Goal: Task Accomplishment & Management: Manage account settings

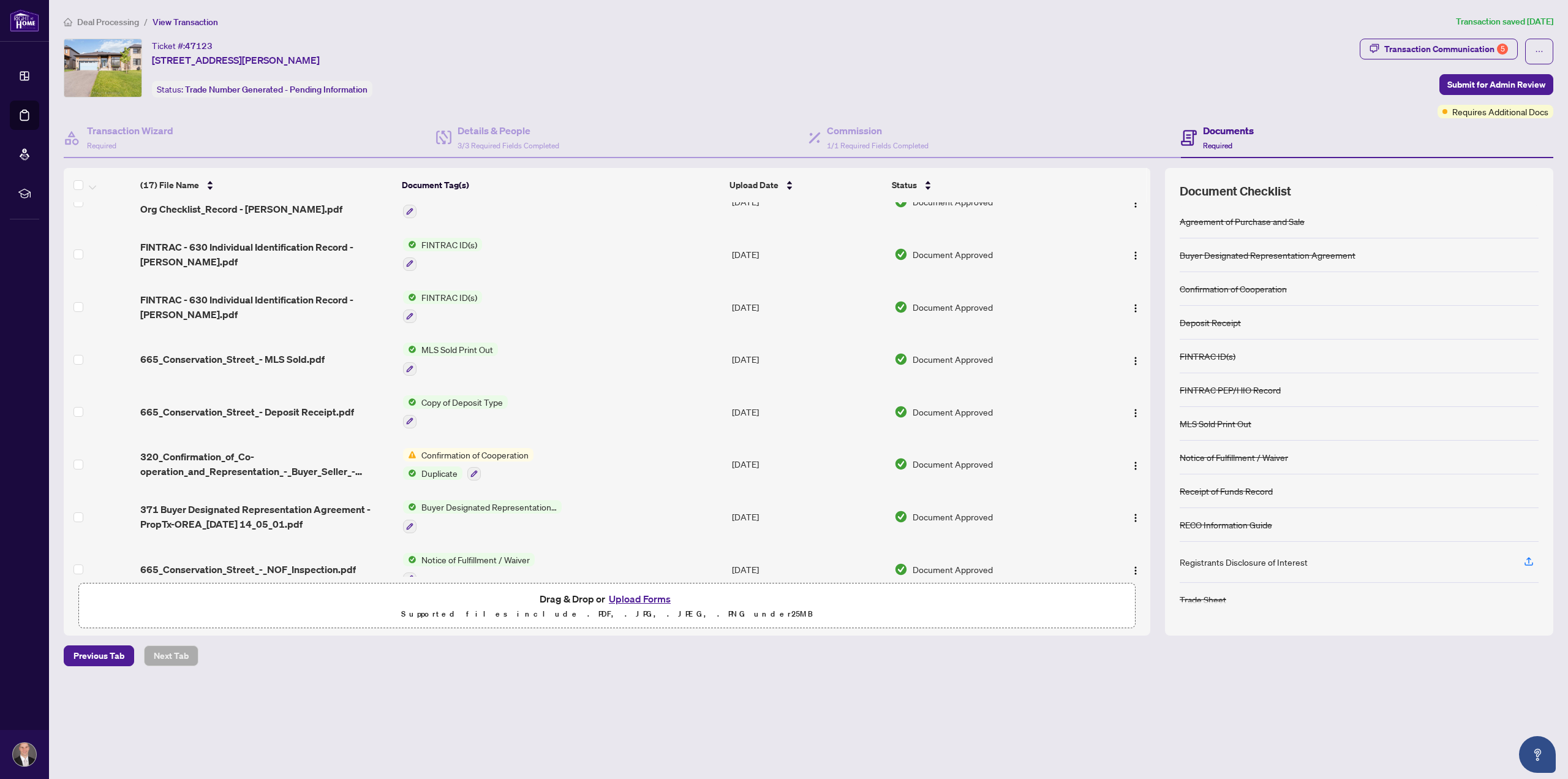
scroll to position [489, 0]
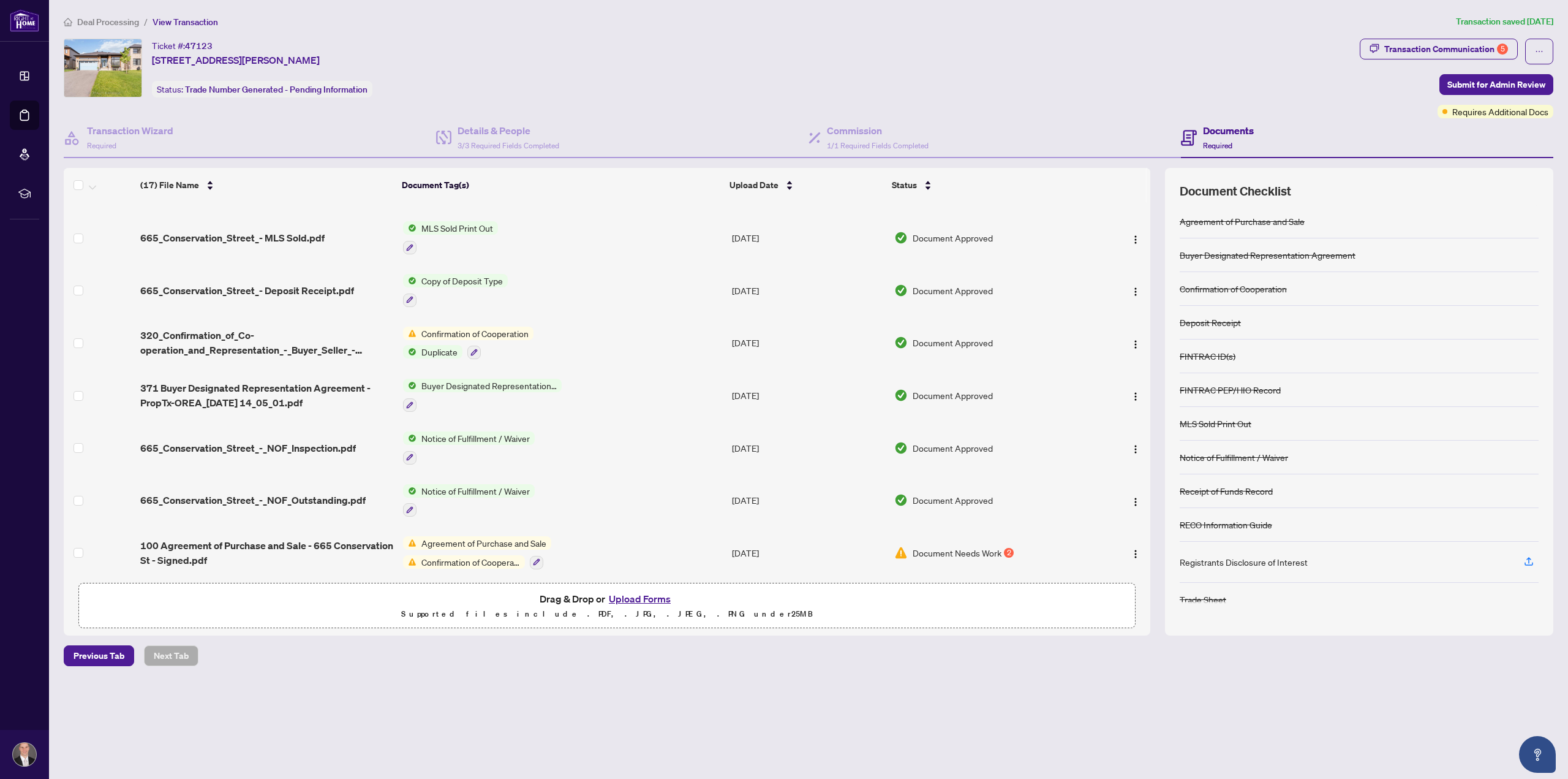
click at [635, 592] on button "Upload Forms" at bounding box center [639, 598] width 69 height 16
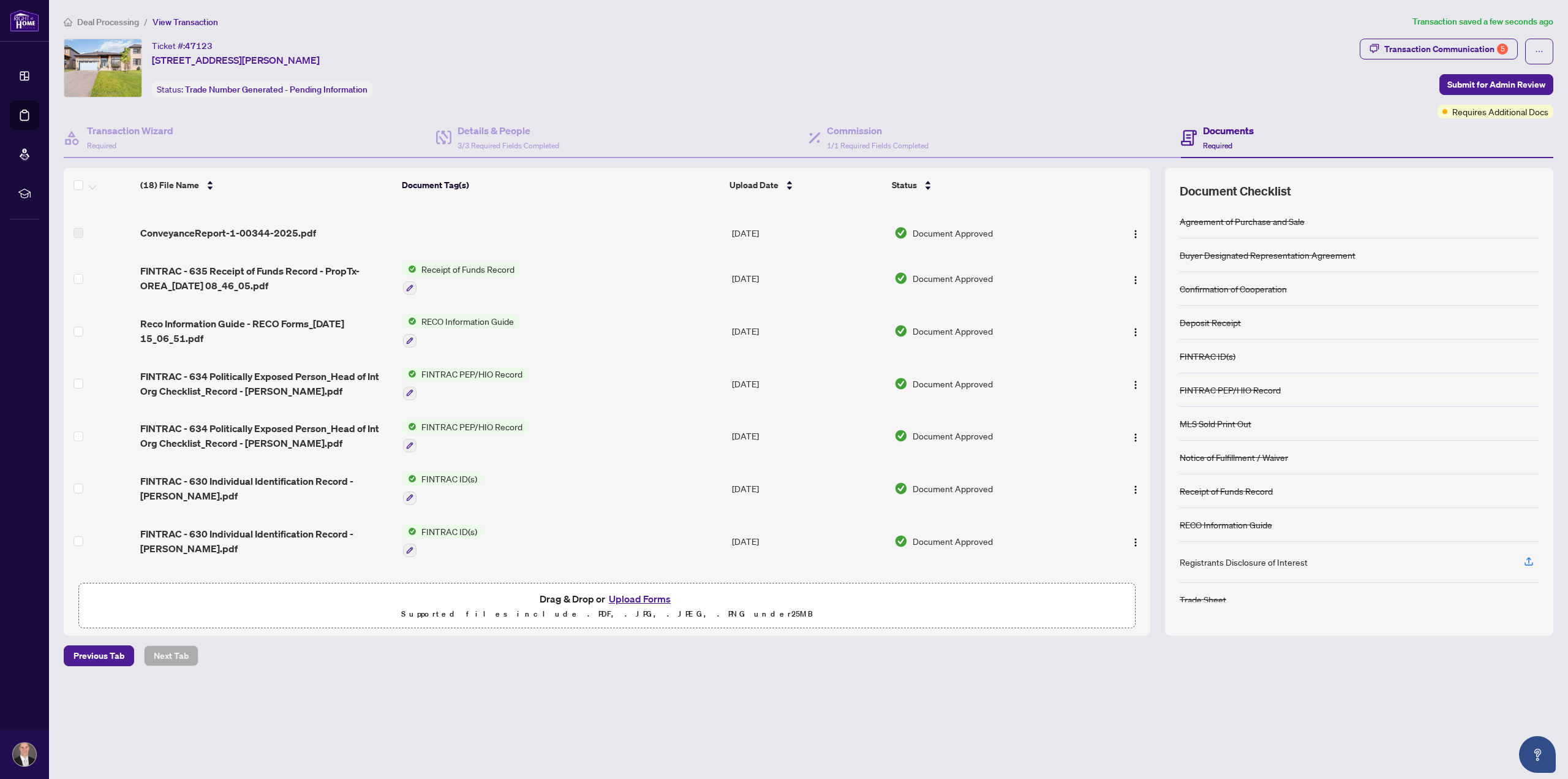
scroll to position [0, 0]
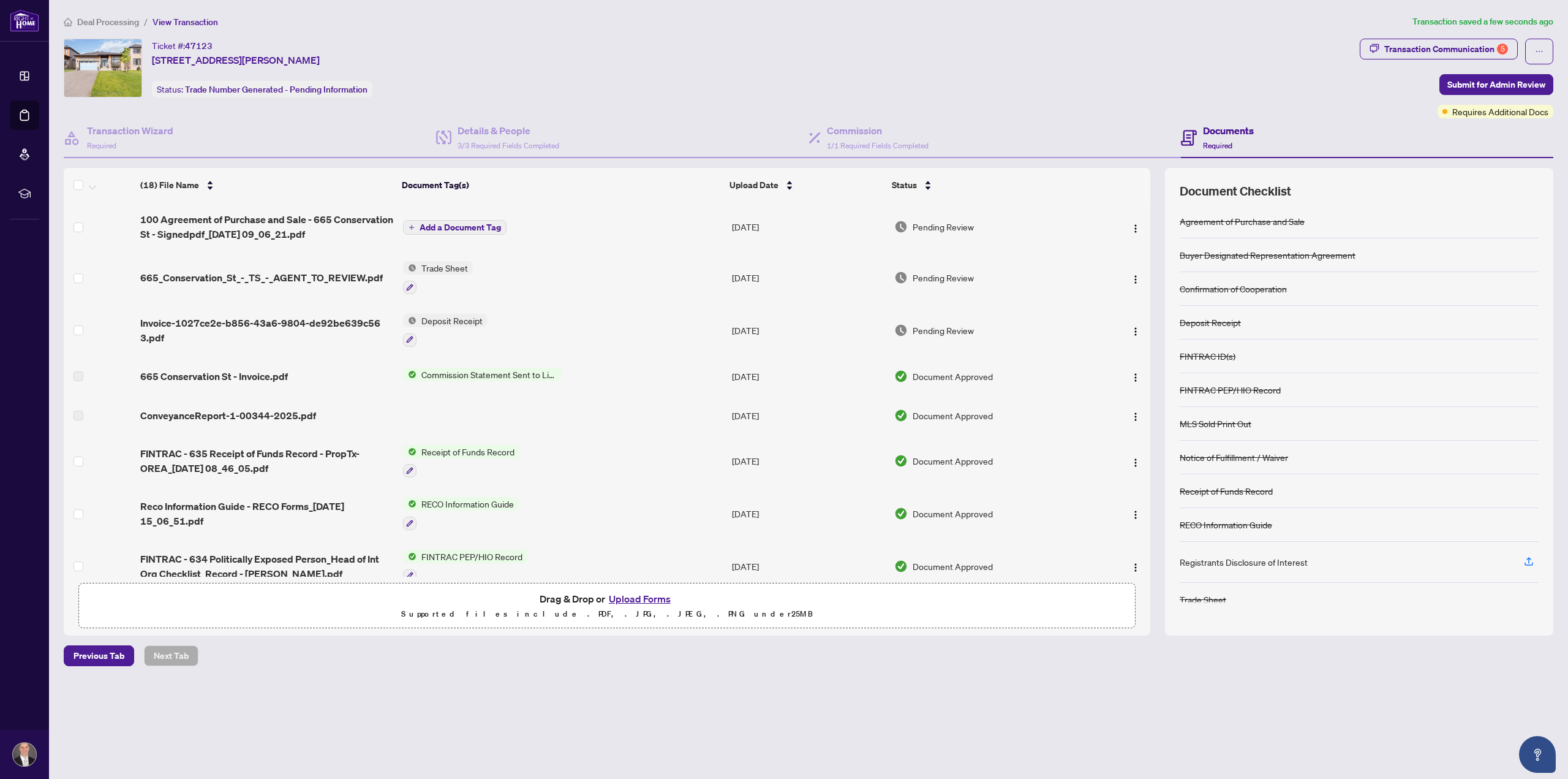
click at [434, 223] on span "Add a Document Tag" at bounding box center [460, 228] width 81 height 9
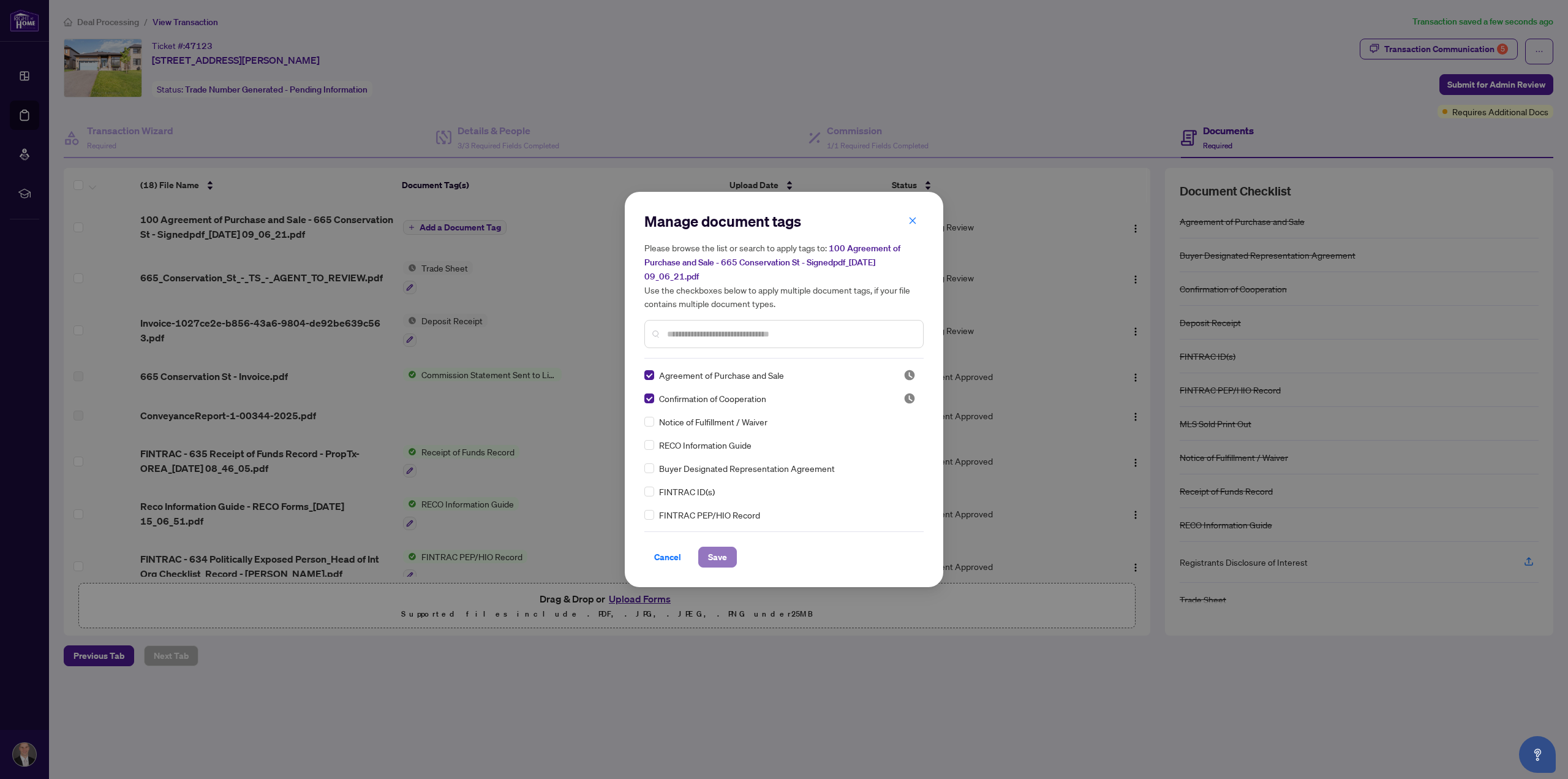
click at [711, 556] on span "Save" at bounding box center [718, 557] width 19 height 20
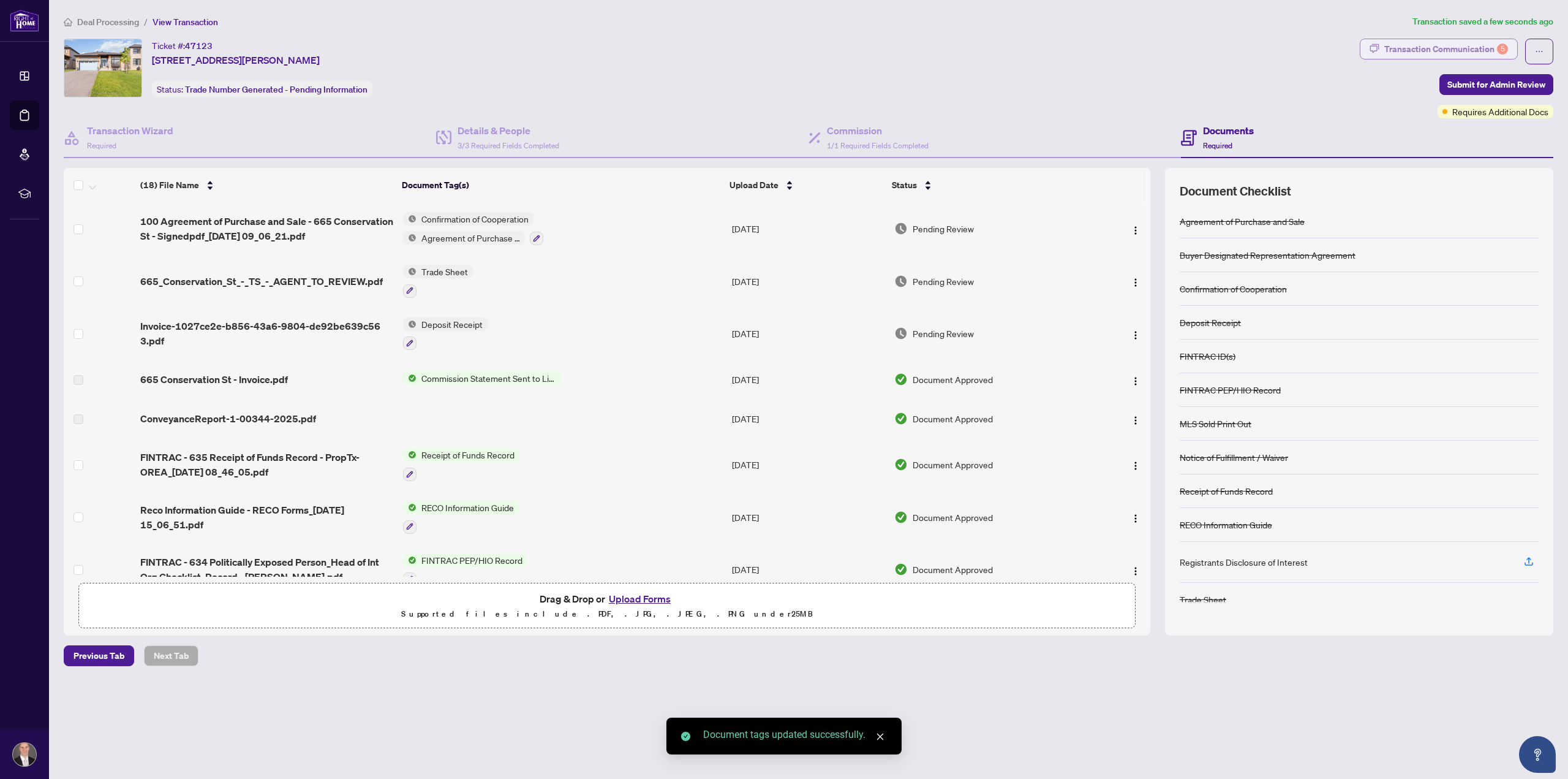
click at [1409, 45] on div "Transaction Communication 5" at bounding box center [1446, 49] width 124 height 20
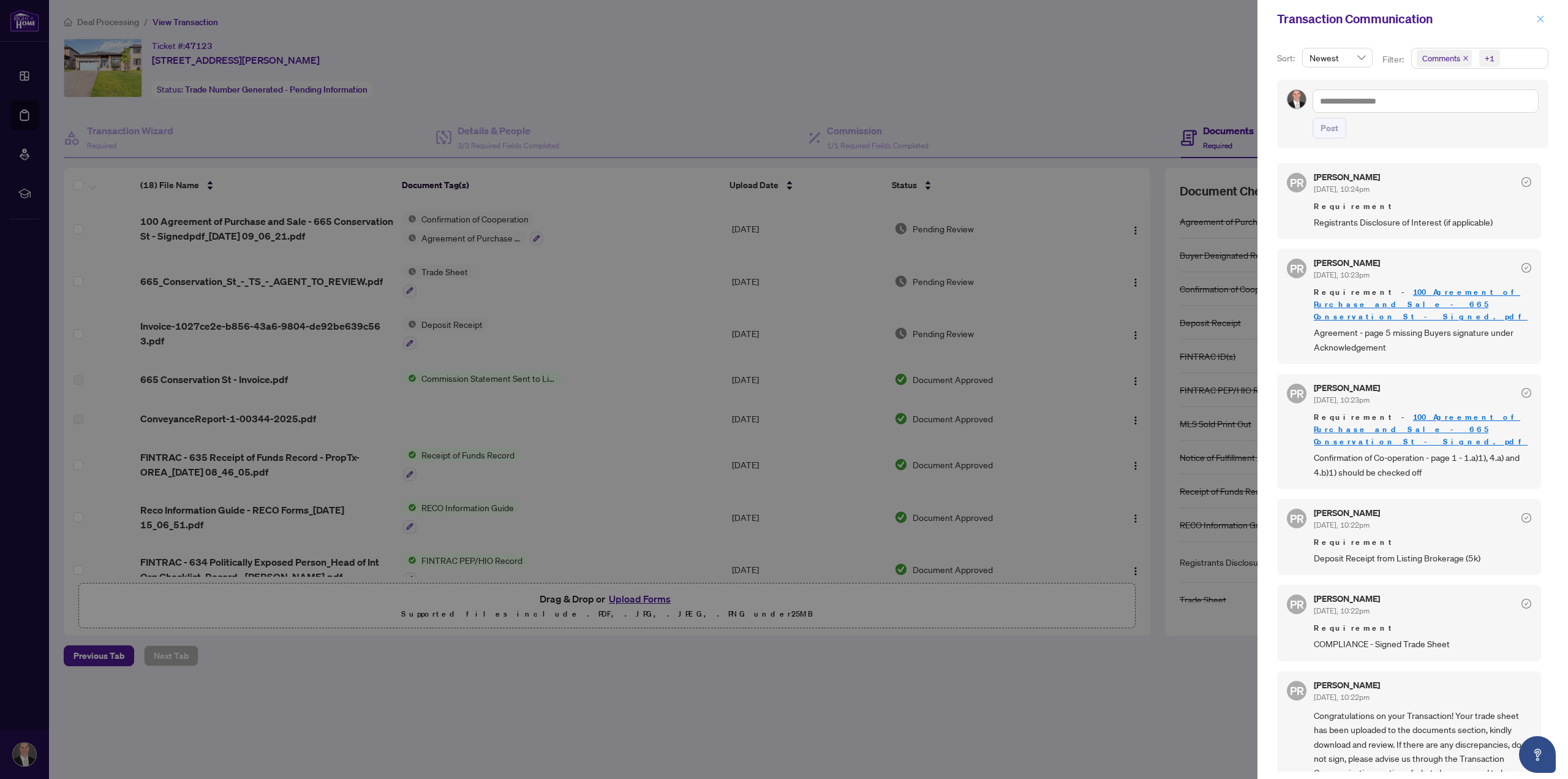
click at [1543, 22] on icon "close" at bounding box center [1540, 19] width 9 height 9
